Goal: Check status: Check status

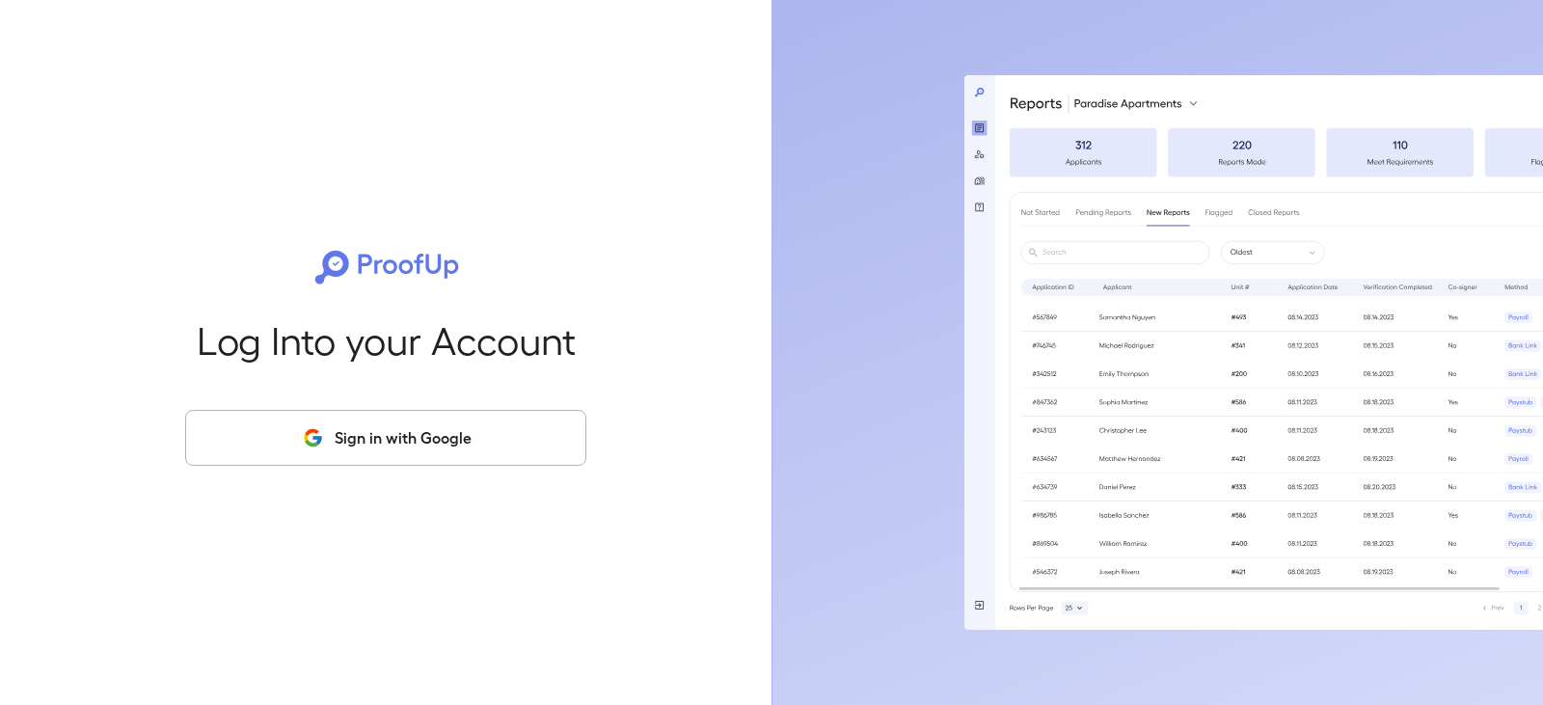
click at [319, 436] on icon "button" at bounding box center [316, 440] width 9 height 9
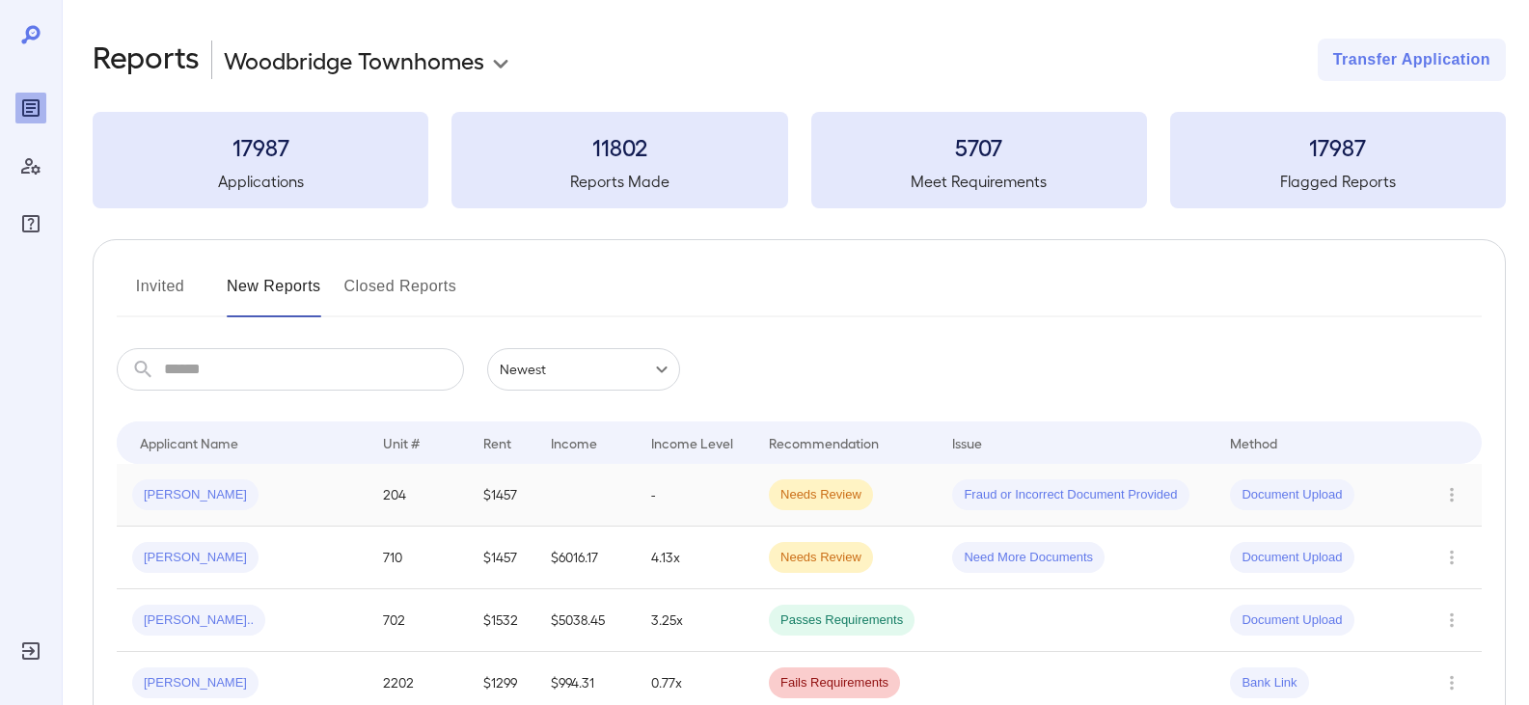
click at [178, 496] on span "[PERSON_NAME]" at bounding box center [195, 495] width 126 height 18
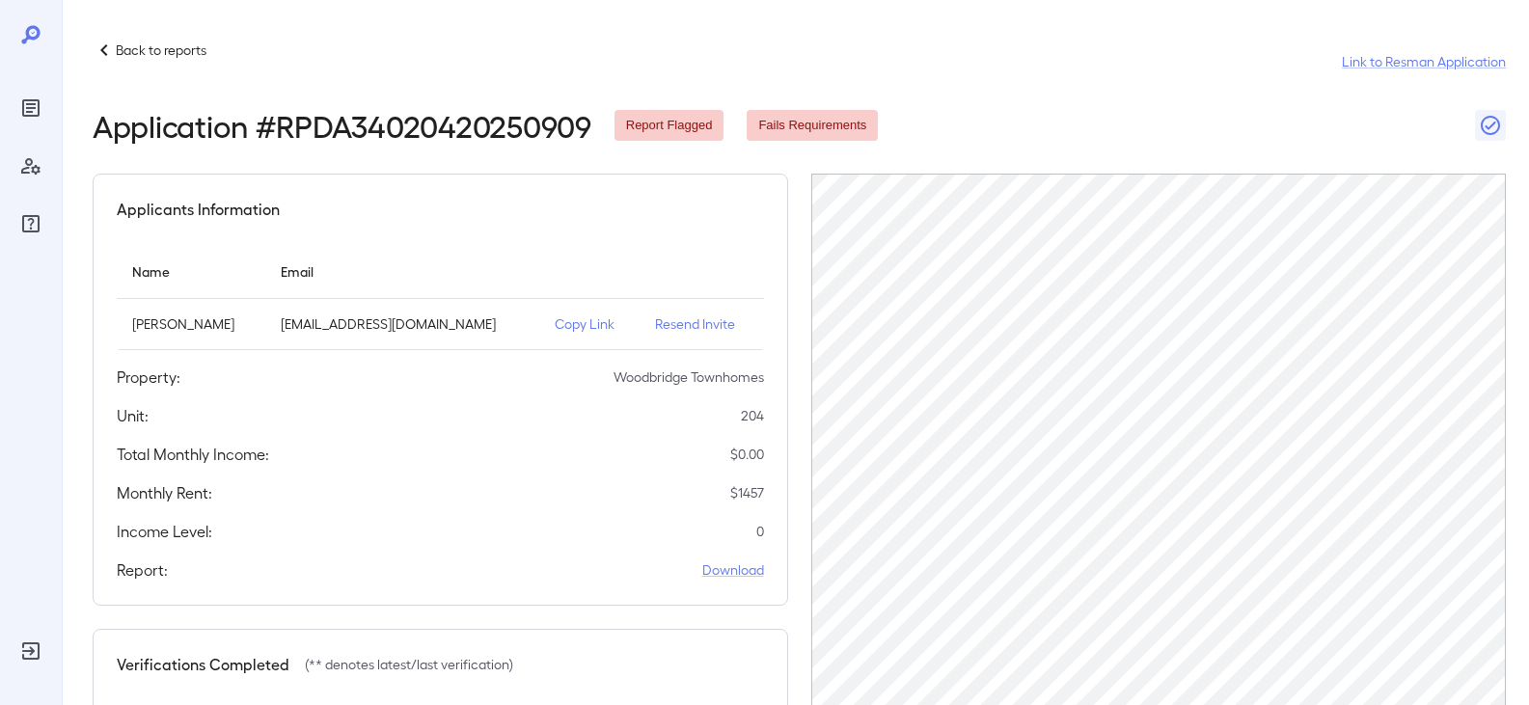
click at [1130, 97] on header "Back to reports Link to Resman Application Application # RPDA34020420250909 Rep…" at bounding box center [799, 91] width 1413 height 104
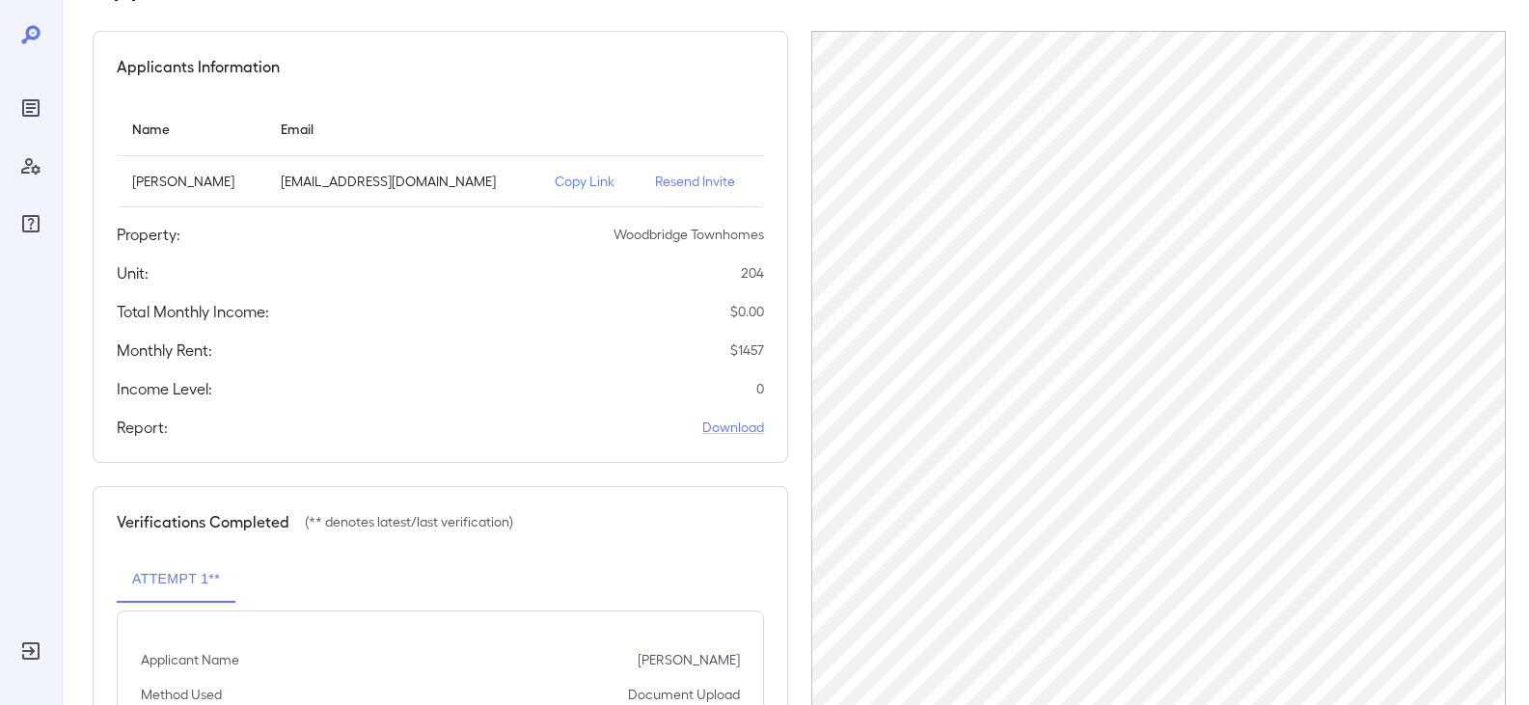
scroll to position [367, 0]
